Goal: Answer question/provide support: Answer question/provide support

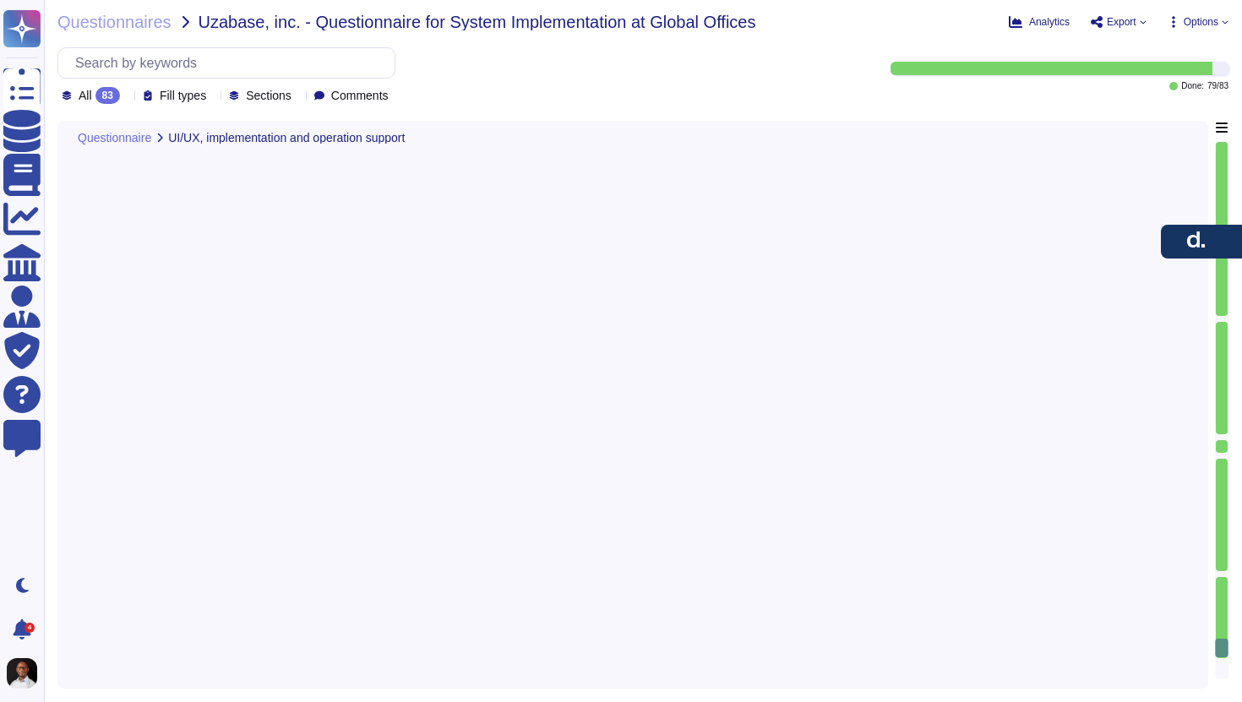
type textarea "Yes, Deel facilitates migrating businesses and contractors to its platform with…"
type textarea "Deel has a comprehensive support system designed to provide the best possible e…"
type textarea "Yes, Deel provides support for handling the exit process for entities once an e…"
type textarea "Yes, employees can submit expenses and receipts via the platform, which are aut…"
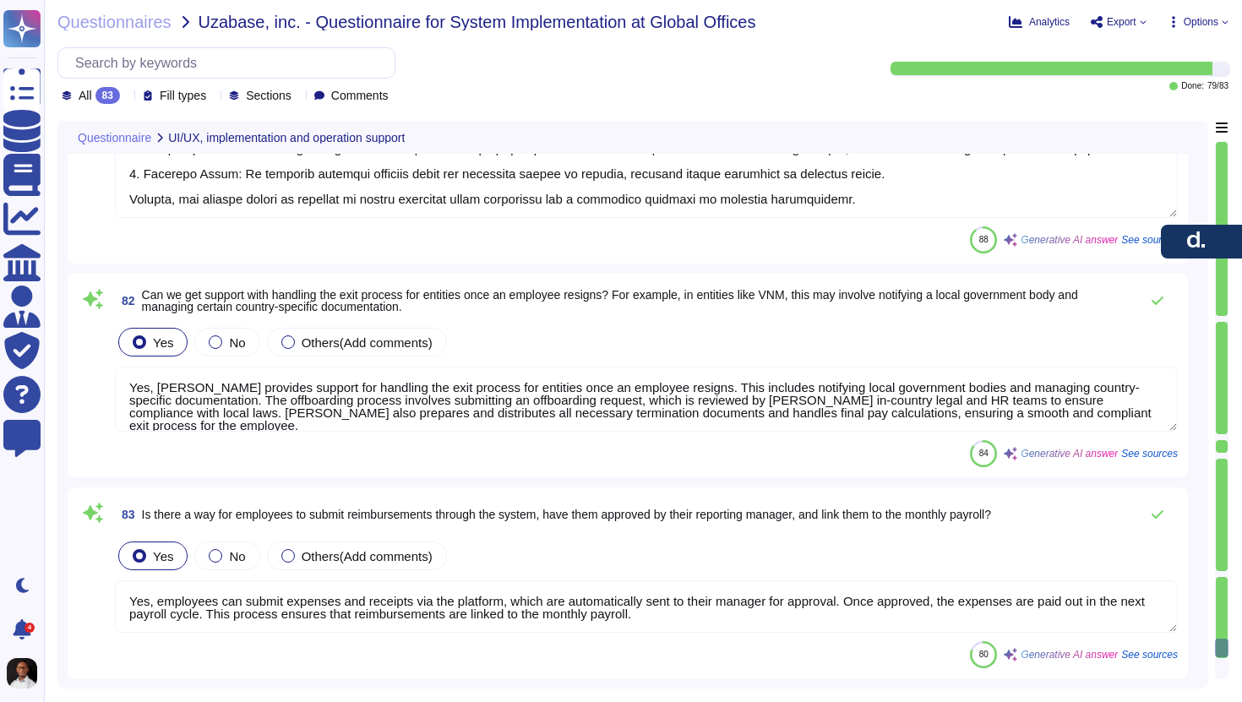
scroll to position [2, 0]
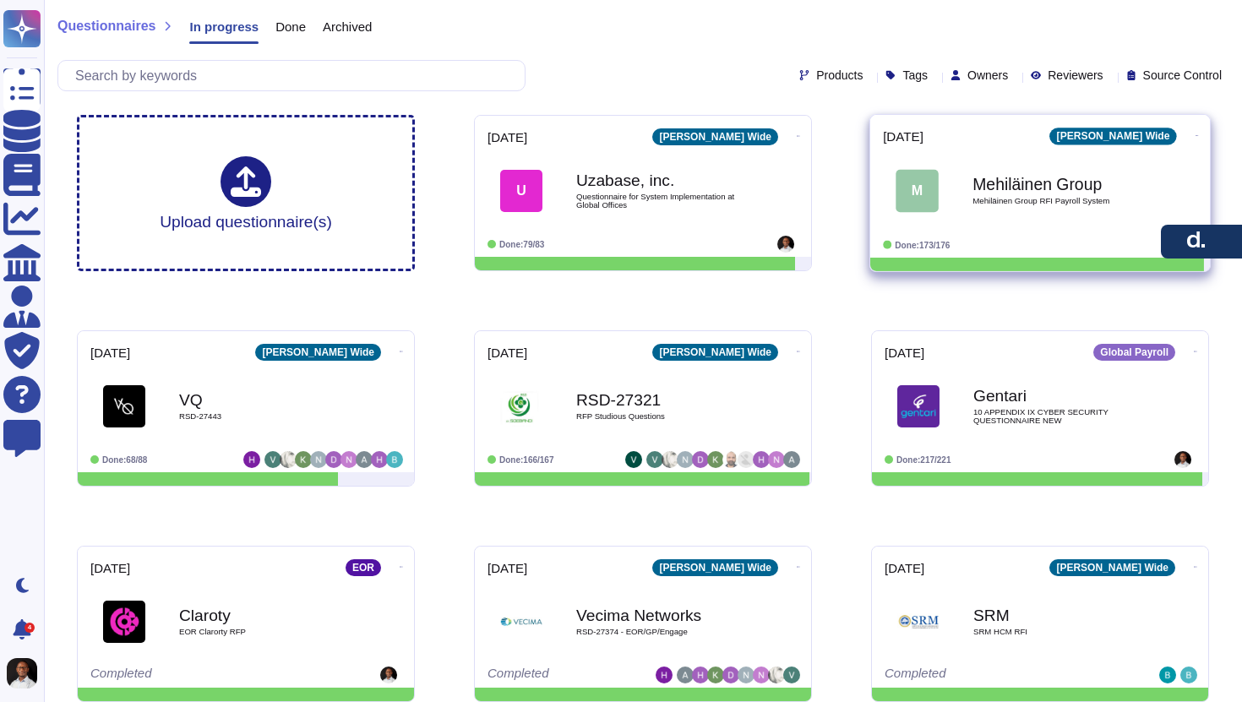
click at [1056, 209] on div "Mehiläinen Group Mehiläinen Group RFI Payroll System" at bounding box center [1058, 190] width 171 height 68
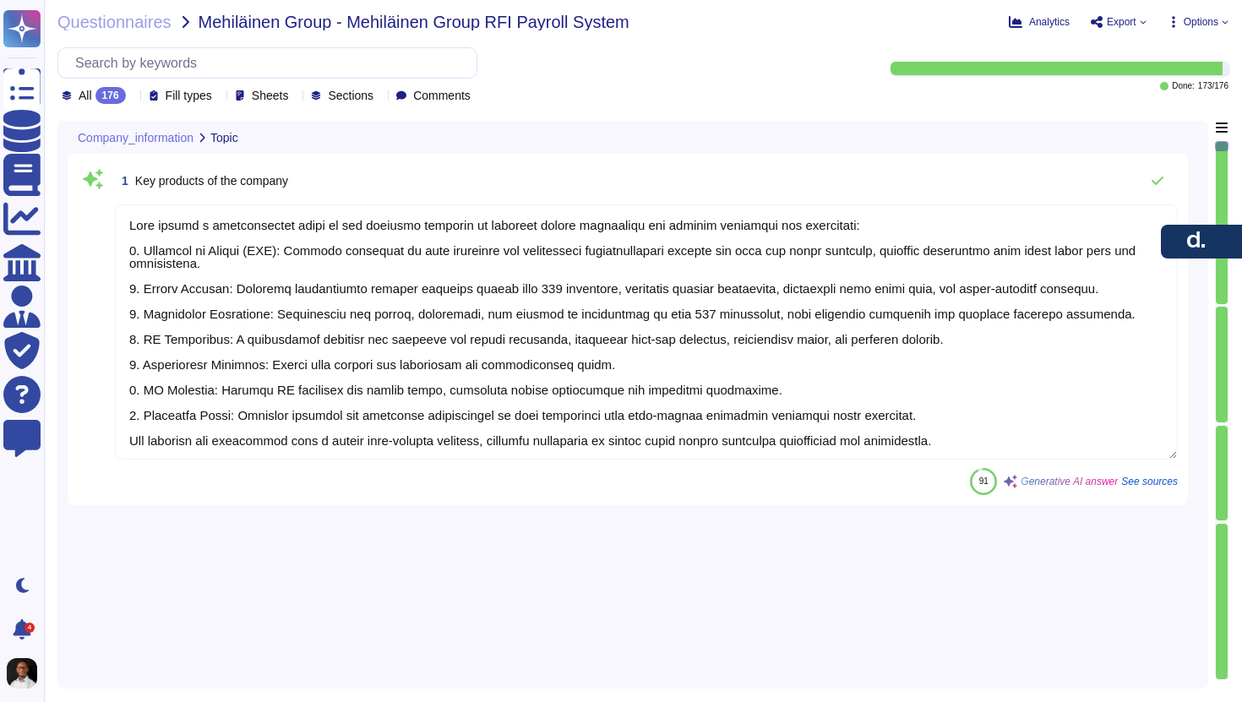
type textarea "[PERSON_NAME] offers a comprehensive suite of key products designed to simplify…"
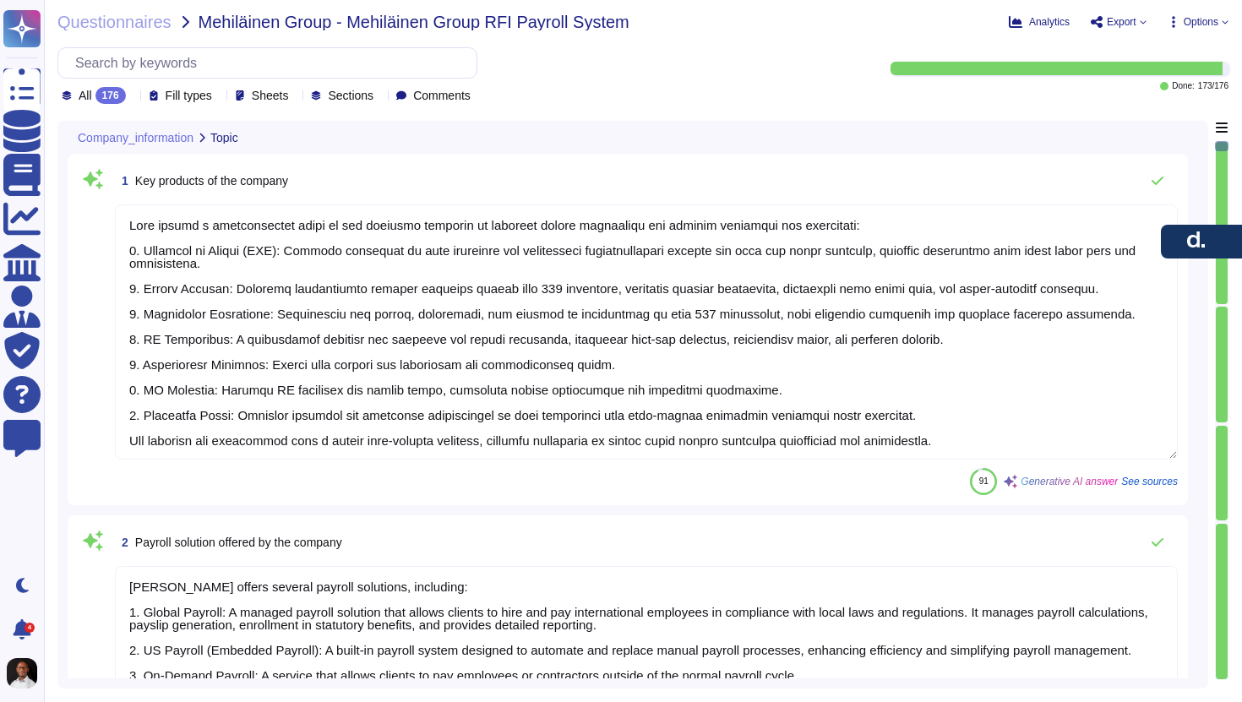
type textarea "[PERSON_NAME] offers several payroll solutions, including: 1. Global Payroll: A…"
type textarea "[PERSON_NAME] headquarters is located at [STREET_ADDRESS]."
type textarea "Employee ID here refers to the client employee number."
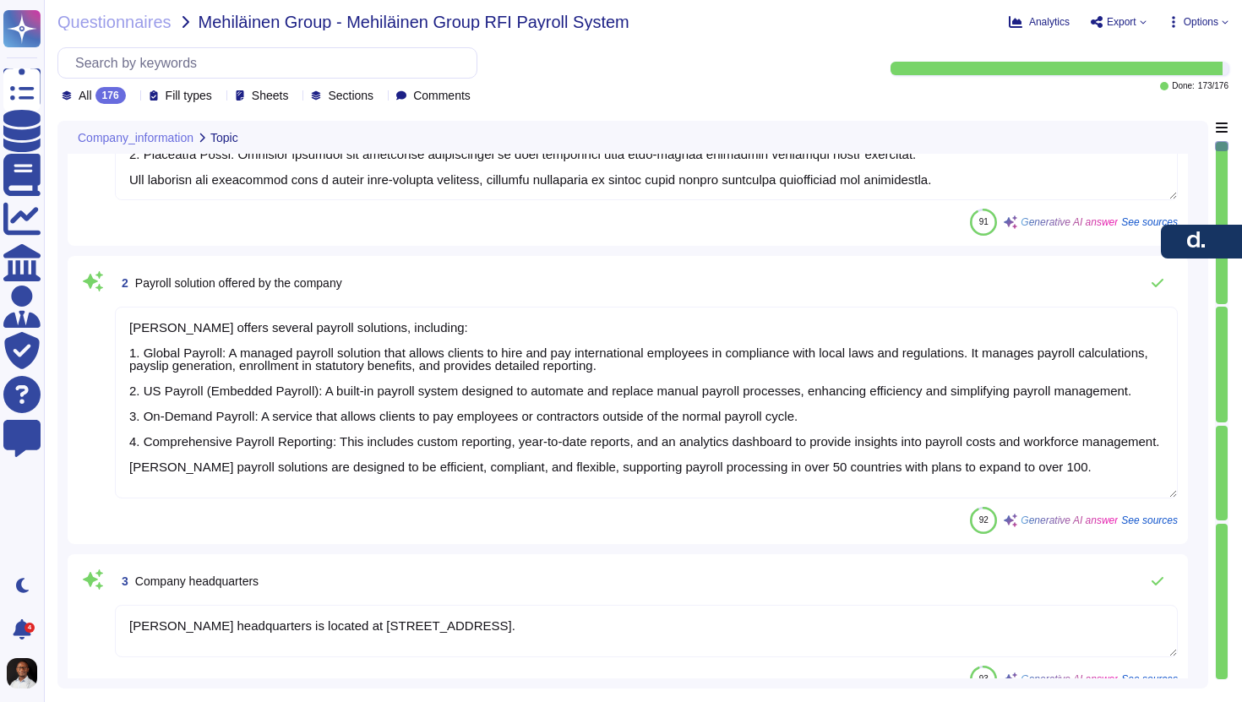
type textarea "Lore ipsumdol si amet 242 consectet adipisci eli SED doeius tem 889 inc utlabor…"
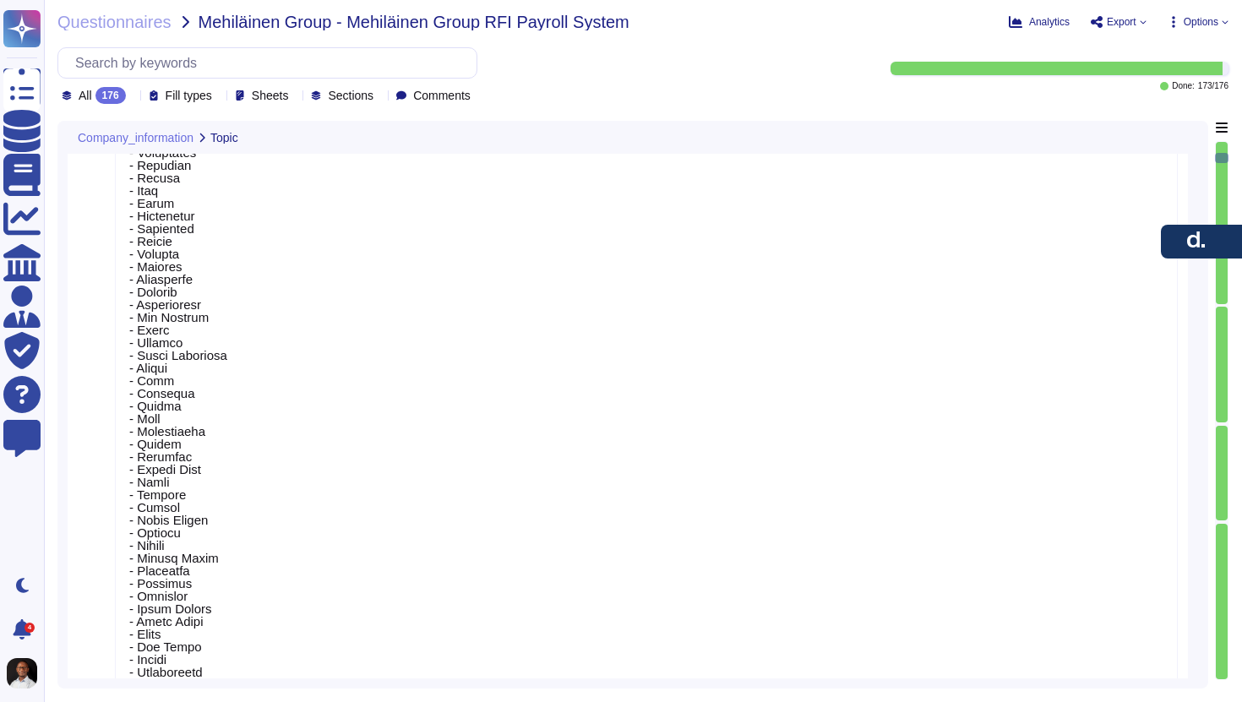
type textarea "Countries in which we provide [PERSON_NAME] Equity Services"
type textarea "Our annual revenue for the last fiscal year is $500 million, making us the fast…"
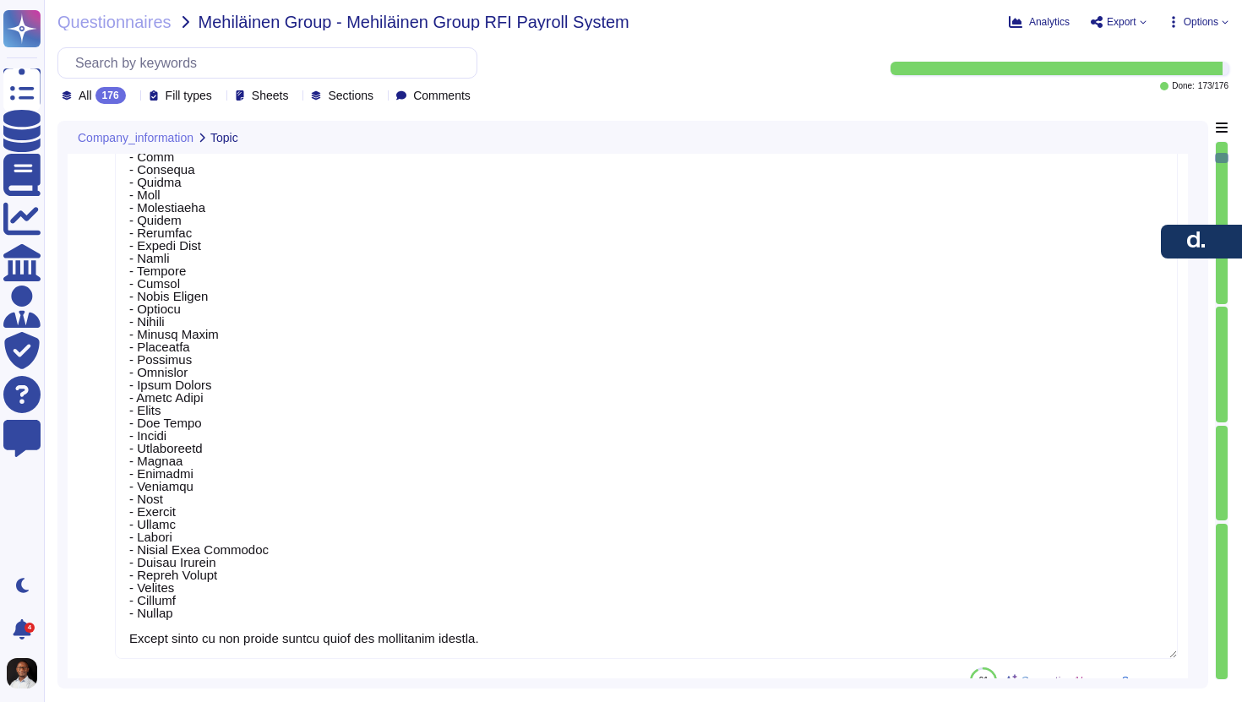
type textarea "[PERSON_NAME] employs over 7000 employees globally, with a workforce consisting…"
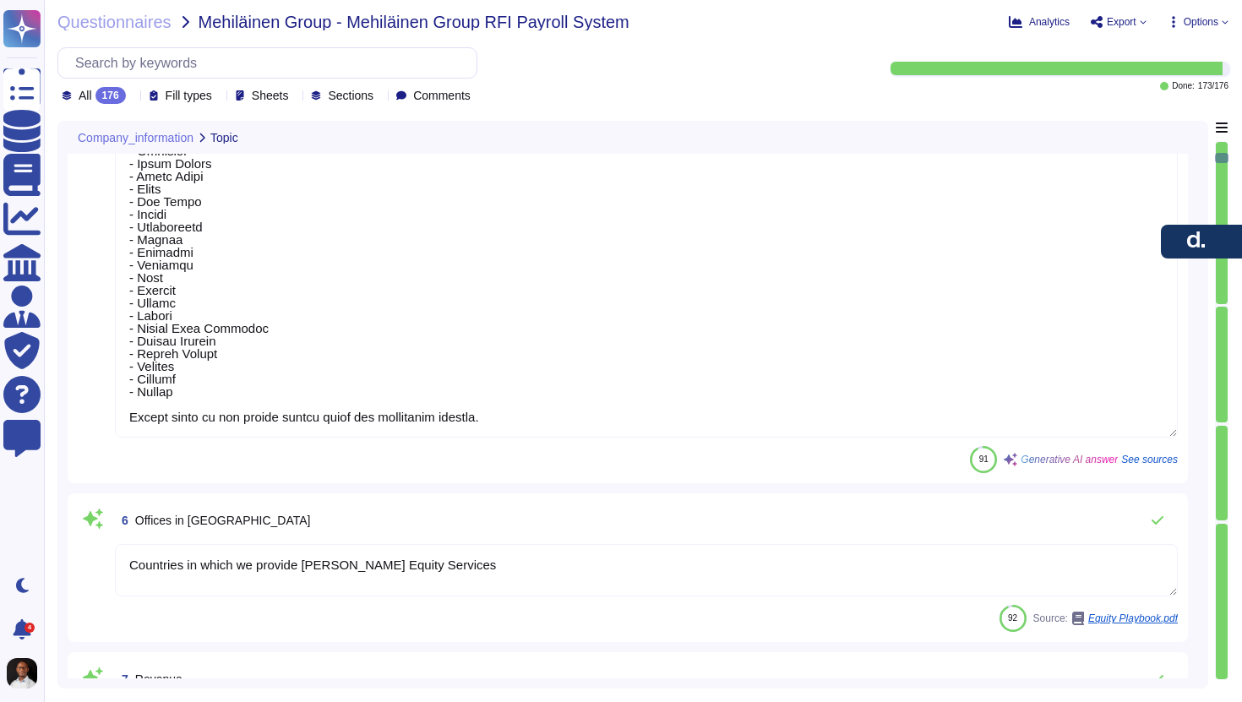
type textarea "The organization was established in [DATE], while [PERSON_NAME] was founded in …"
type textarea "Credit Control will add to this sheet to seek approval."
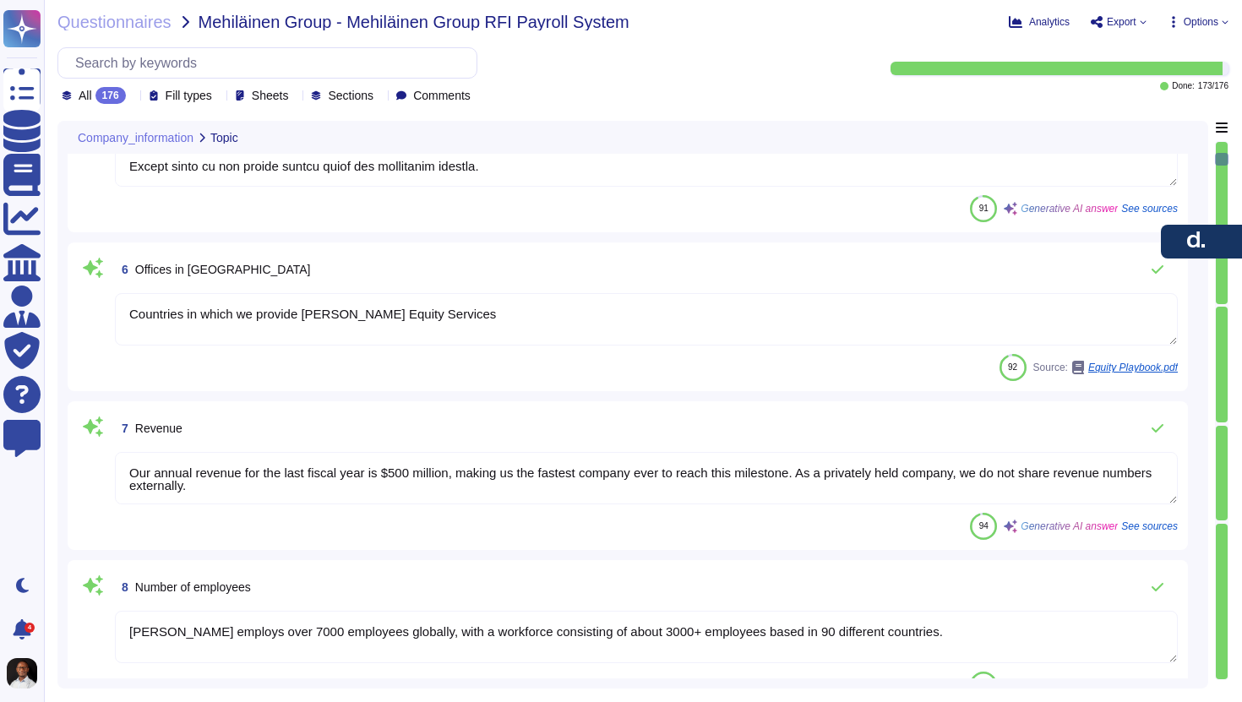
type textarea "[PERSON_NAME]"
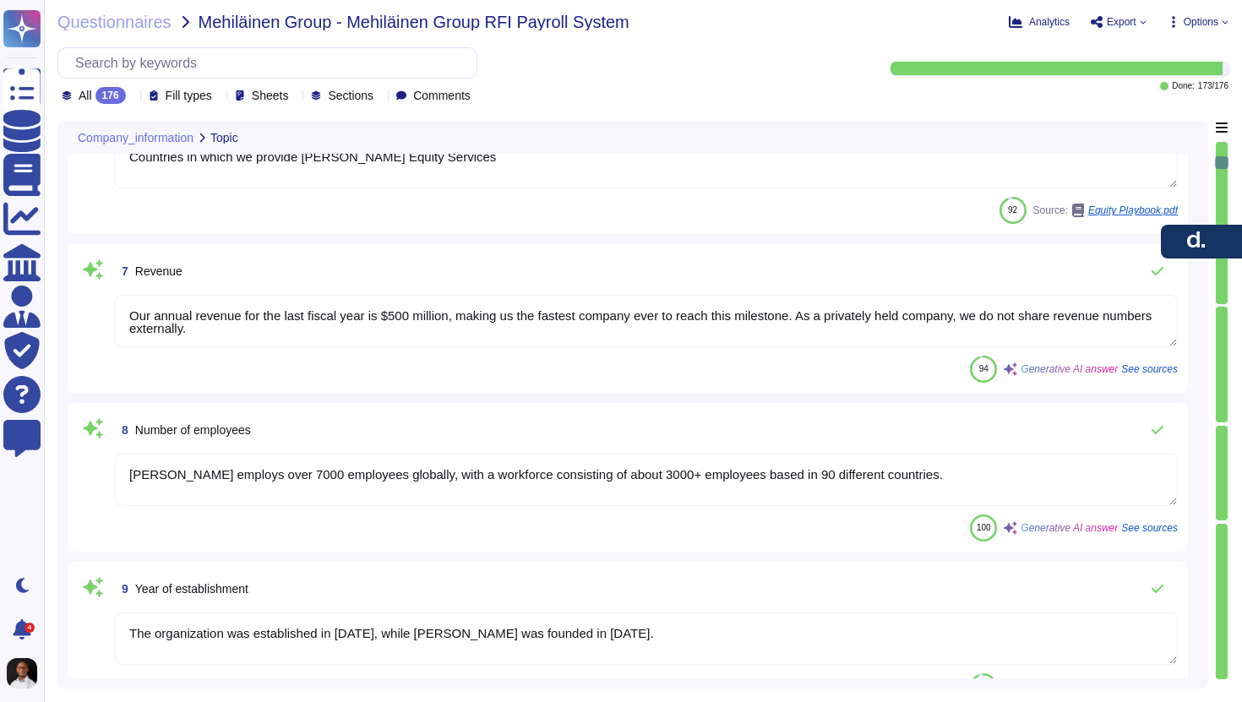
type textarea "[PHONE_NUMBER] [PHONE_NUMBER] 0524257965 19292400952"
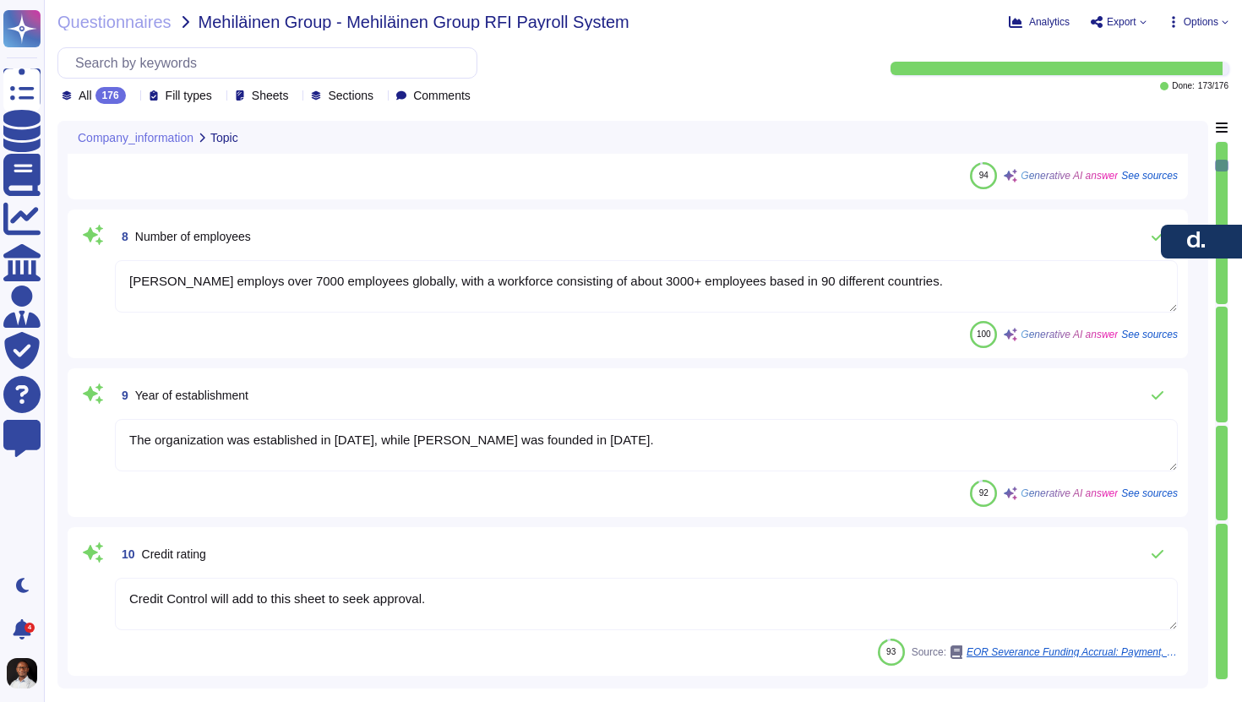
type textarea "Team shared email inbox x"
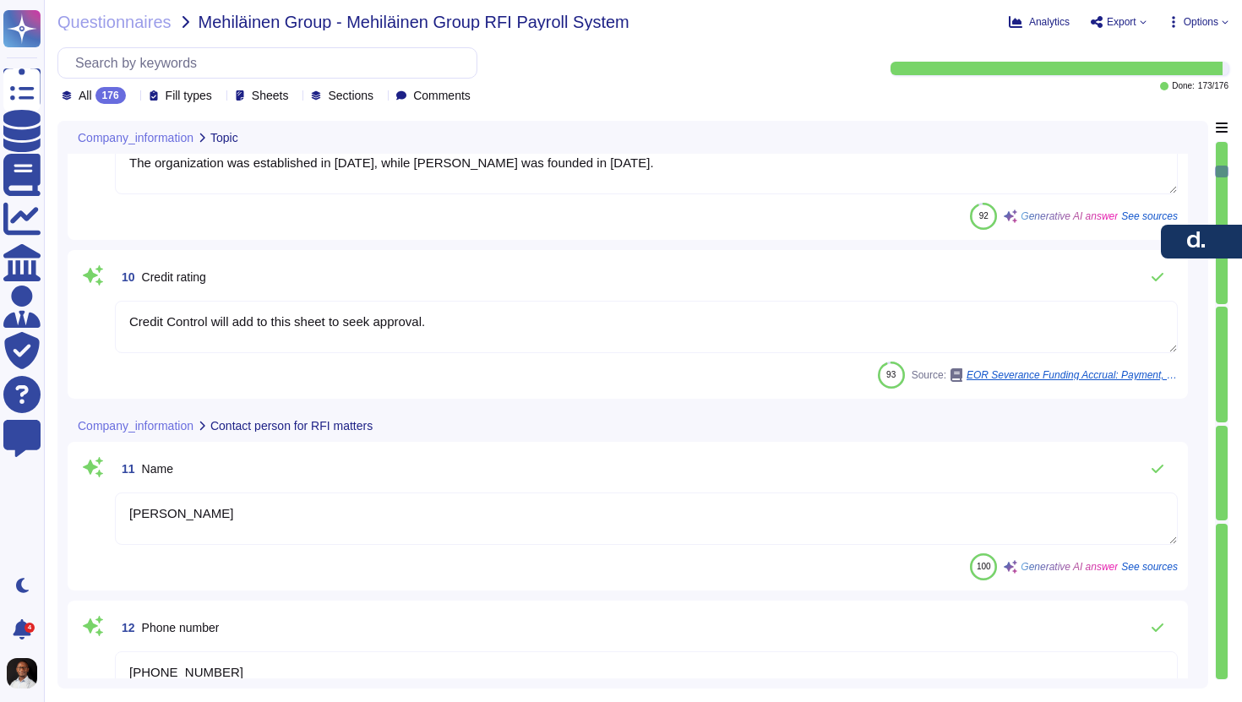
type textarea "Yes"
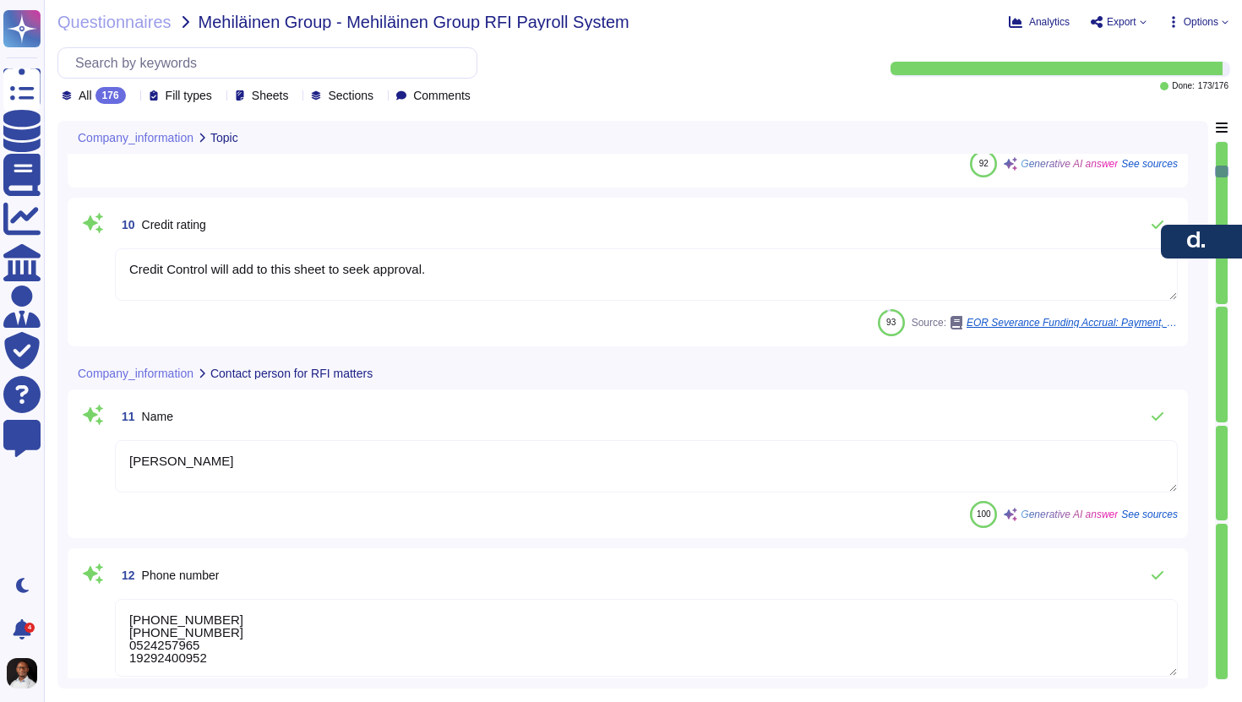
click at [561, 266] on textarea "Credit Control will add to this sheet to seek approval." at bounding box center [646, 274] width 1063 height 52
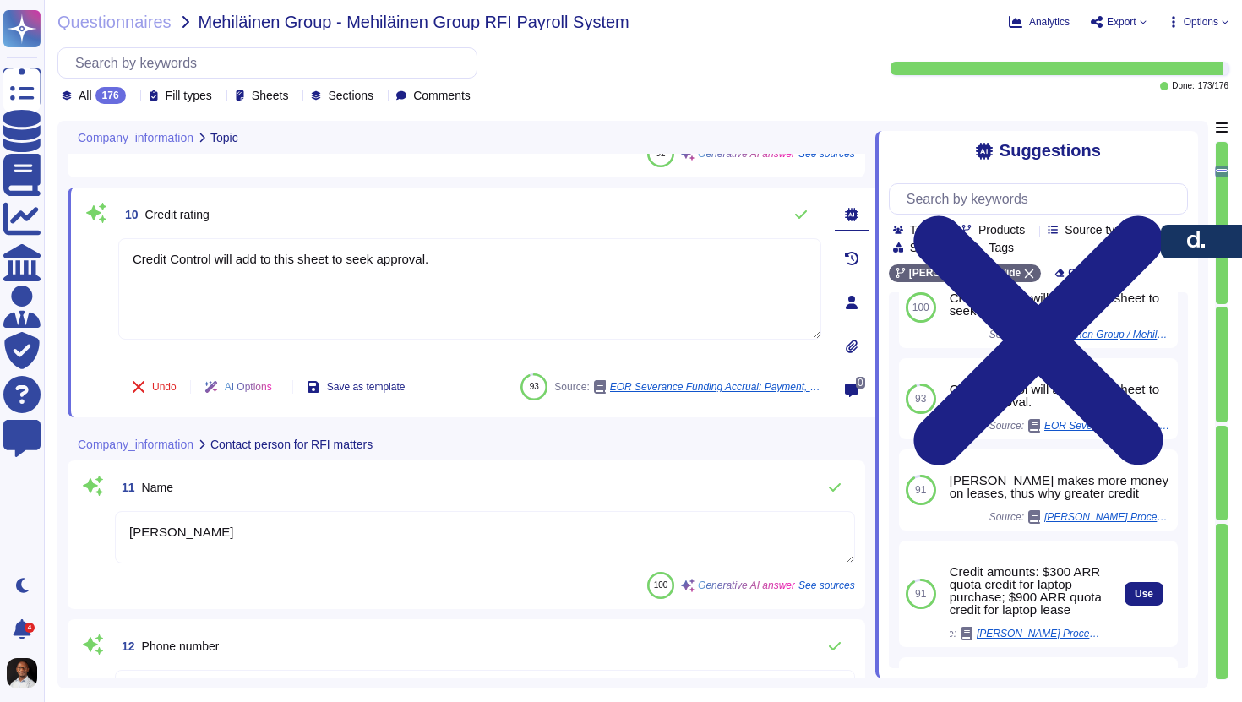
scroll to position [0, 0]
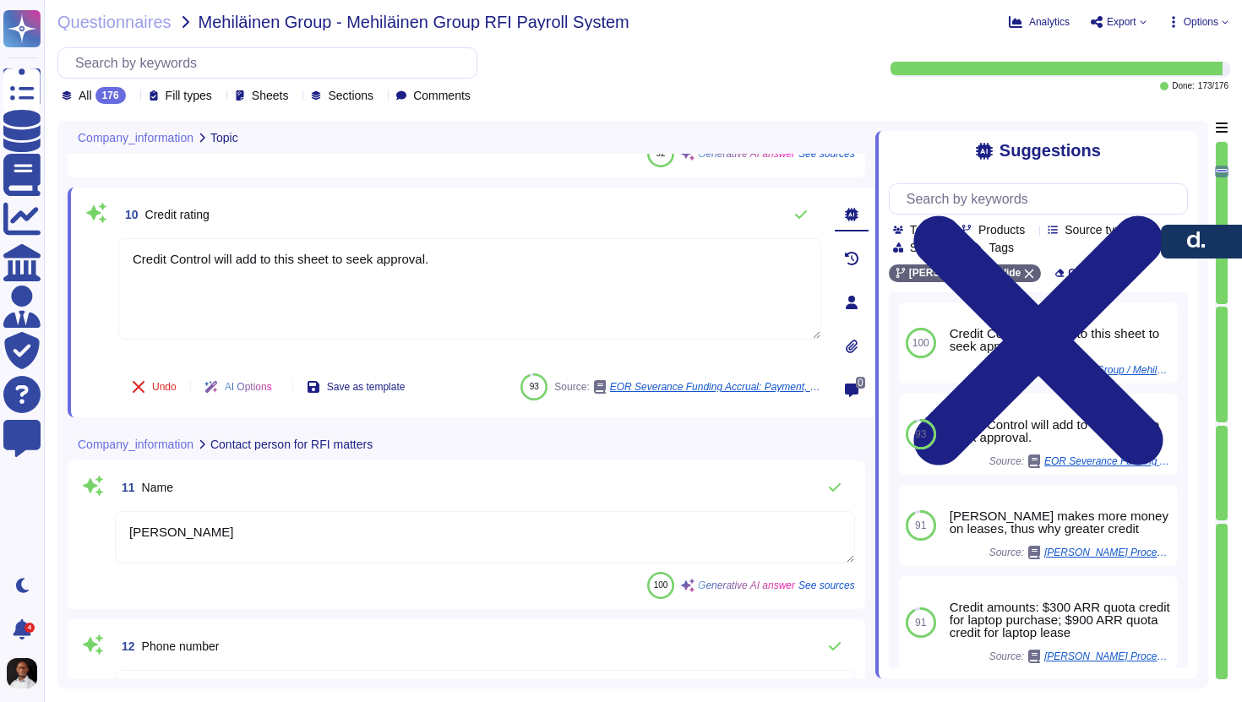
click at [74, 145] on div "Company_information Topic" at bounding box center [353, 137] width 571 height 33
